Goal: Information Seeking & Learning: Learn about a topic

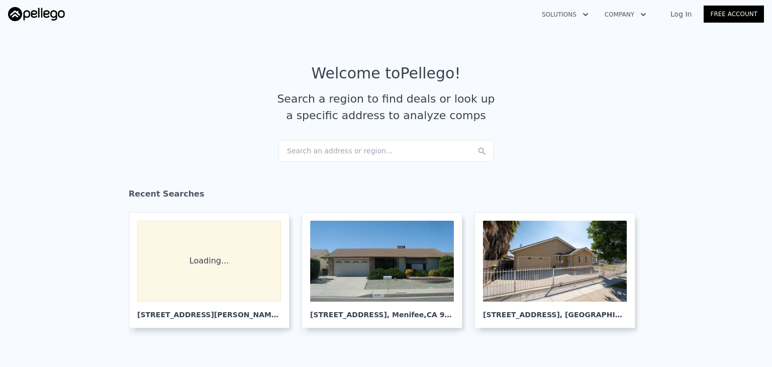
click at [321, 149] on div "Search an address or region..." at bounding box center [385, 151] width 215 height 22
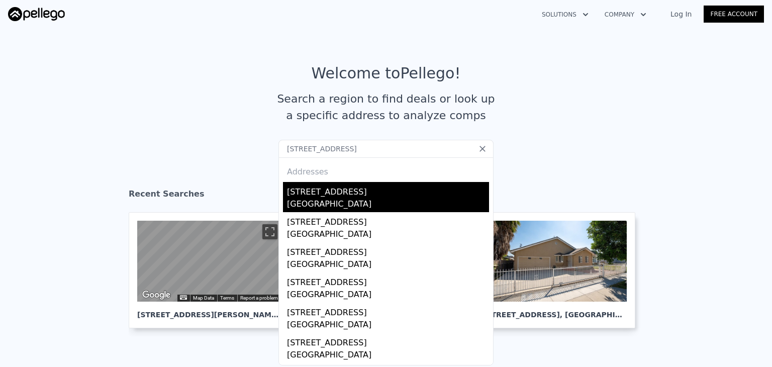
type input "[STREET_ADDRESS]"
click at [335, 198] on div "[GEOGRAPHIC_DATA]" at bounding box center [388, 205] width 202 height 14
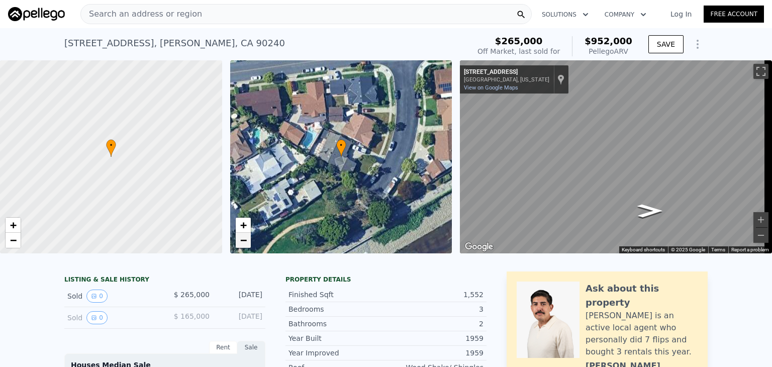
click at [243, 246] on span "−" at bounding box center [243, 240] width 7 height 13
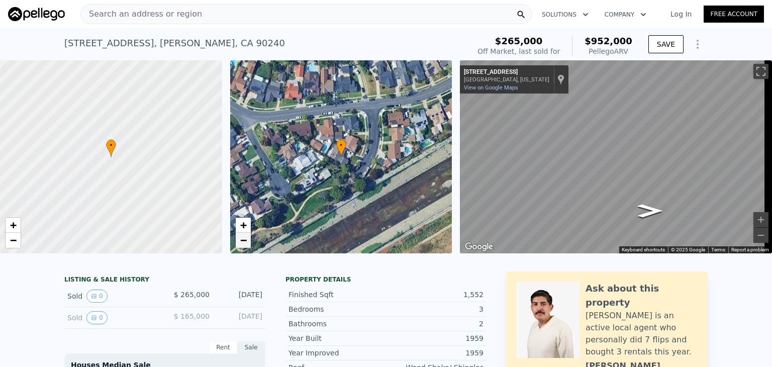
click at [243, 246] on span "−" at bounding box center [243, 240] width 7 height 13
